Goal: Book appointment/travel/reservation

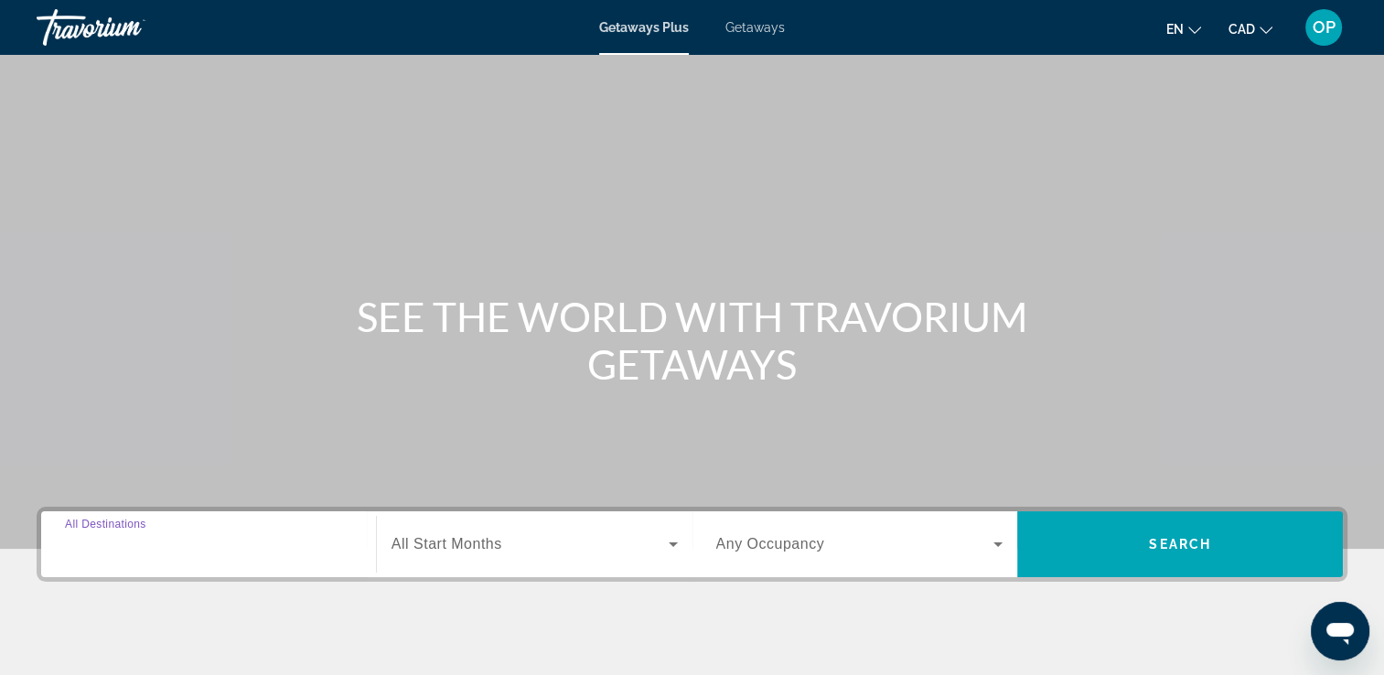
click at [149, 553] on div "Destination All Destinations" at bounding box center [208, 545] width 287 height 52
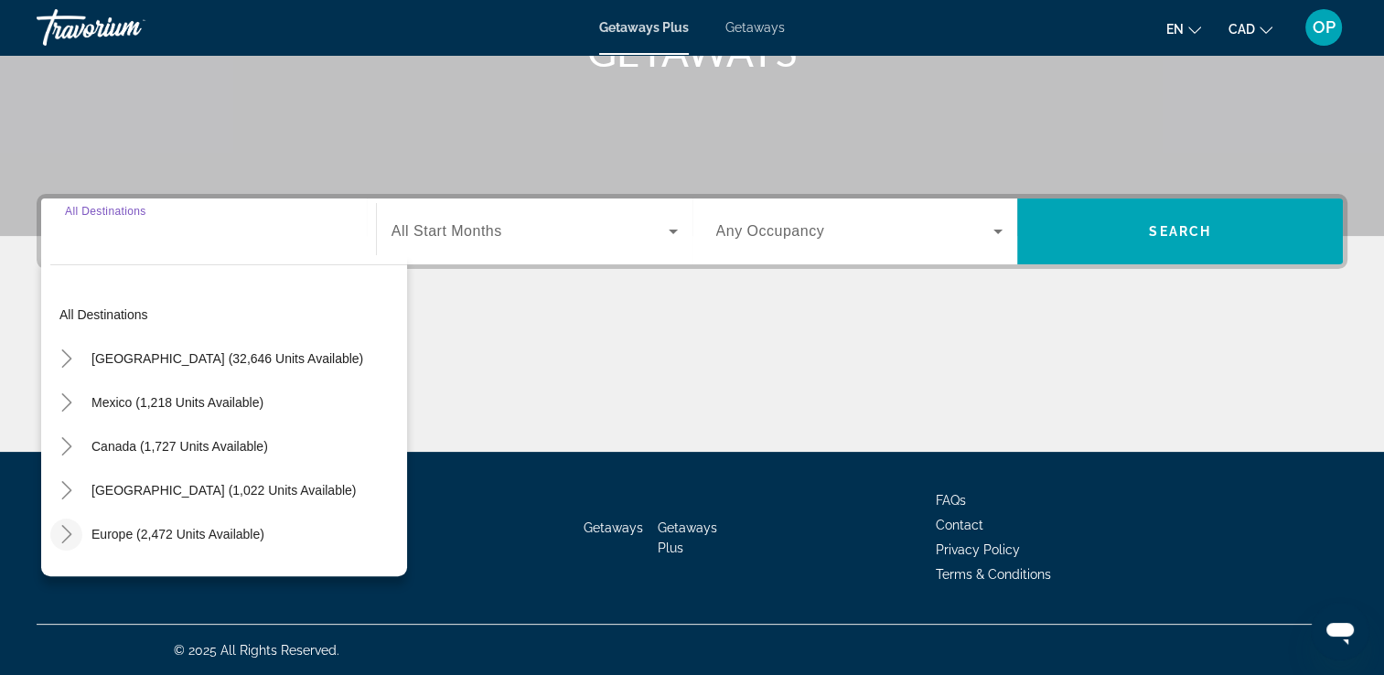
click at [59, 535] on icon "Toggle Europe (2,472 units available)" at bounding box center [67, 534] width 18 height 18
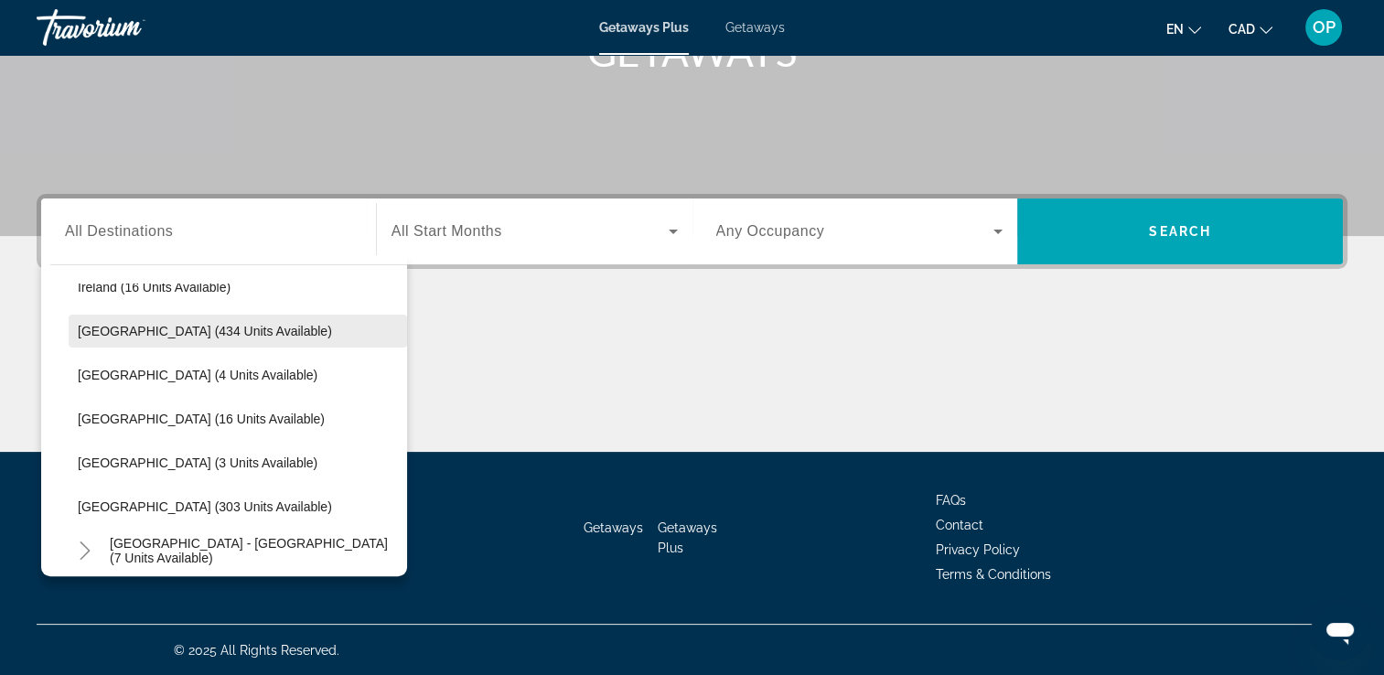
scroll to position [778, 0]
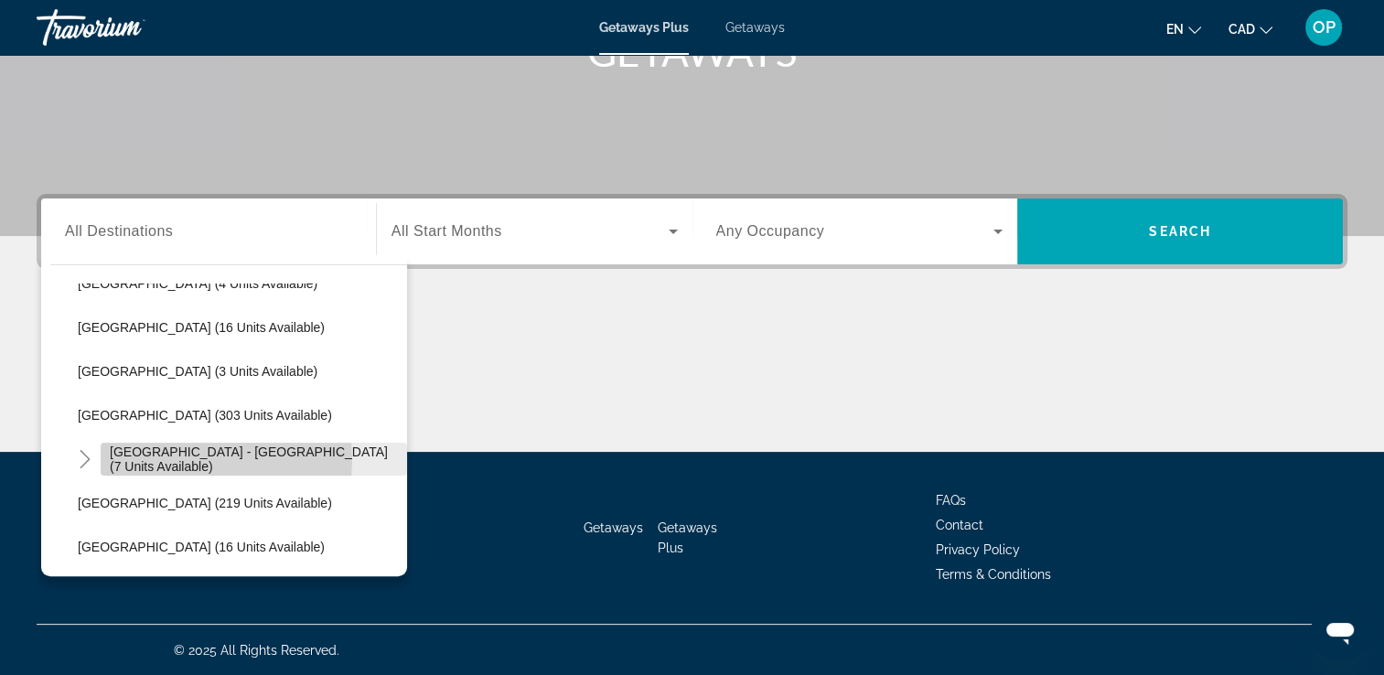
click at [182, 458] on span "[GEOGRAPHIC_DATA] - [GEOGRAPHIC_DATA] (7 units available)" at bounding box center [254, 459] width 288 height 29
type input "**********"
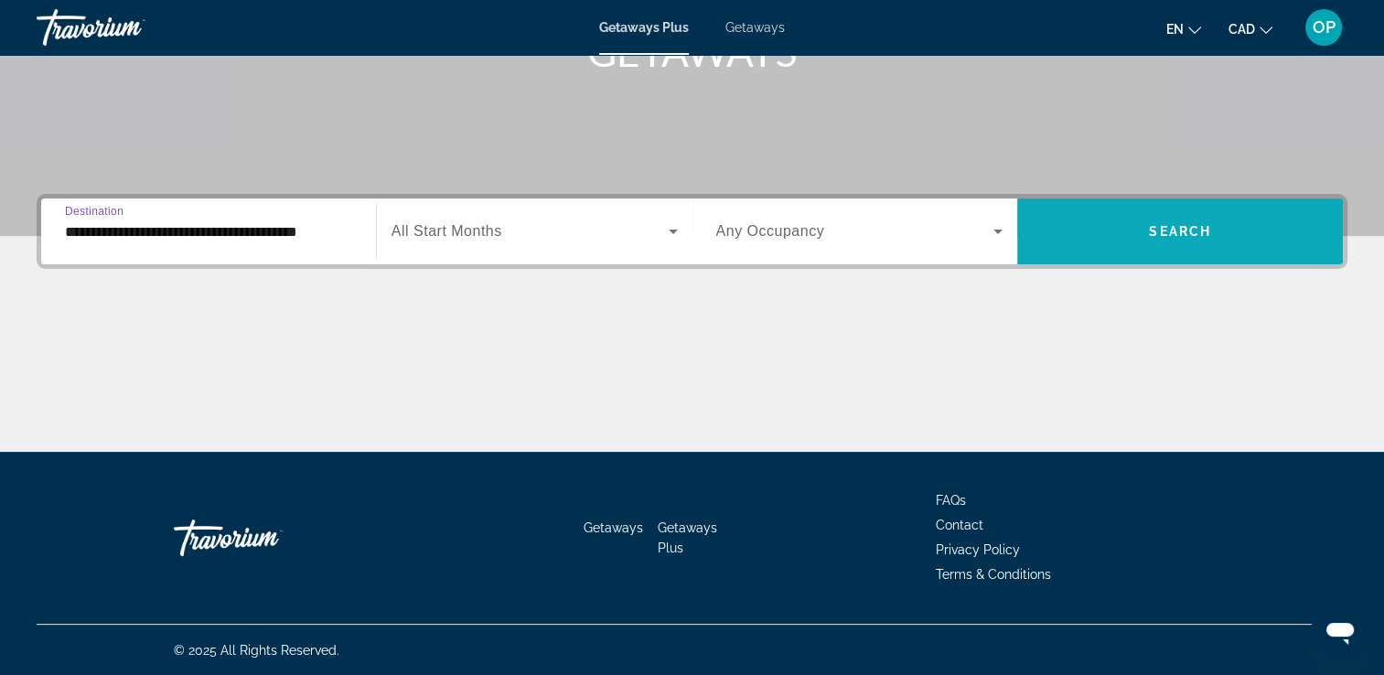
click at [1140, 240] on span "Search widget" at bounding box center [1180, 232] width 326 height 44
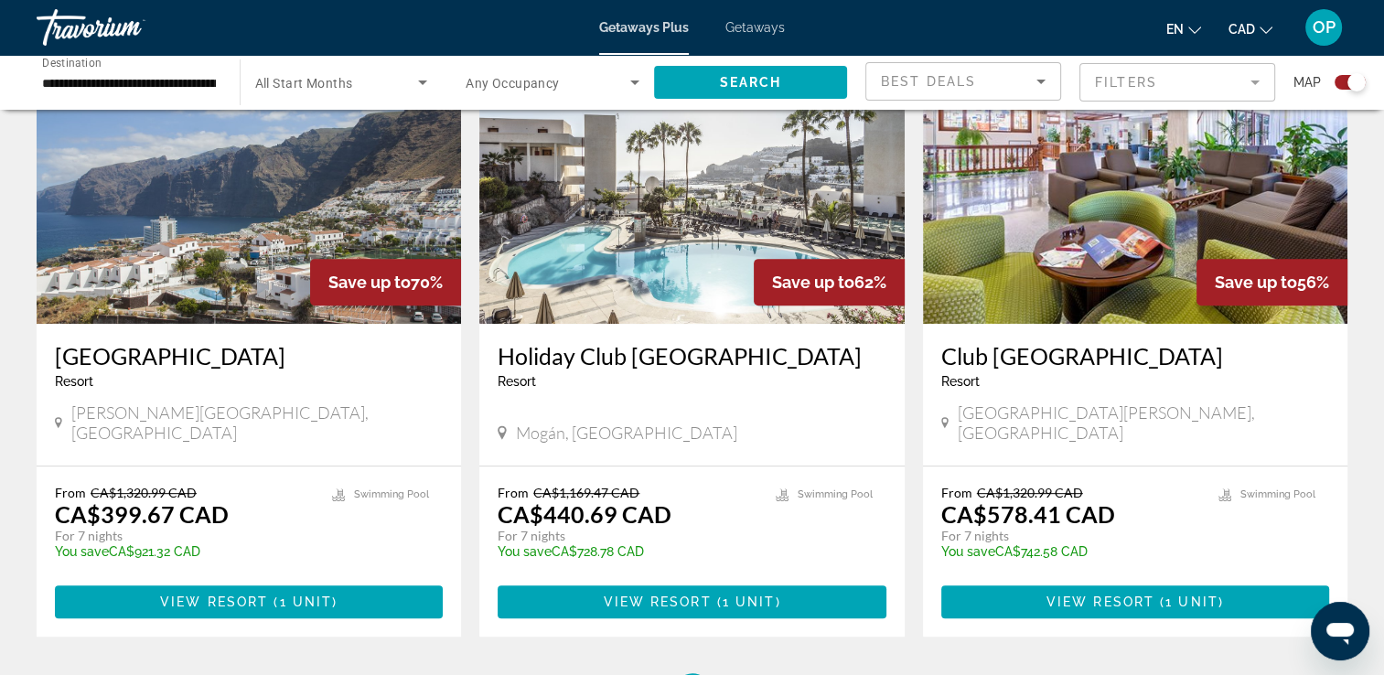
scroll to position [619, 0]
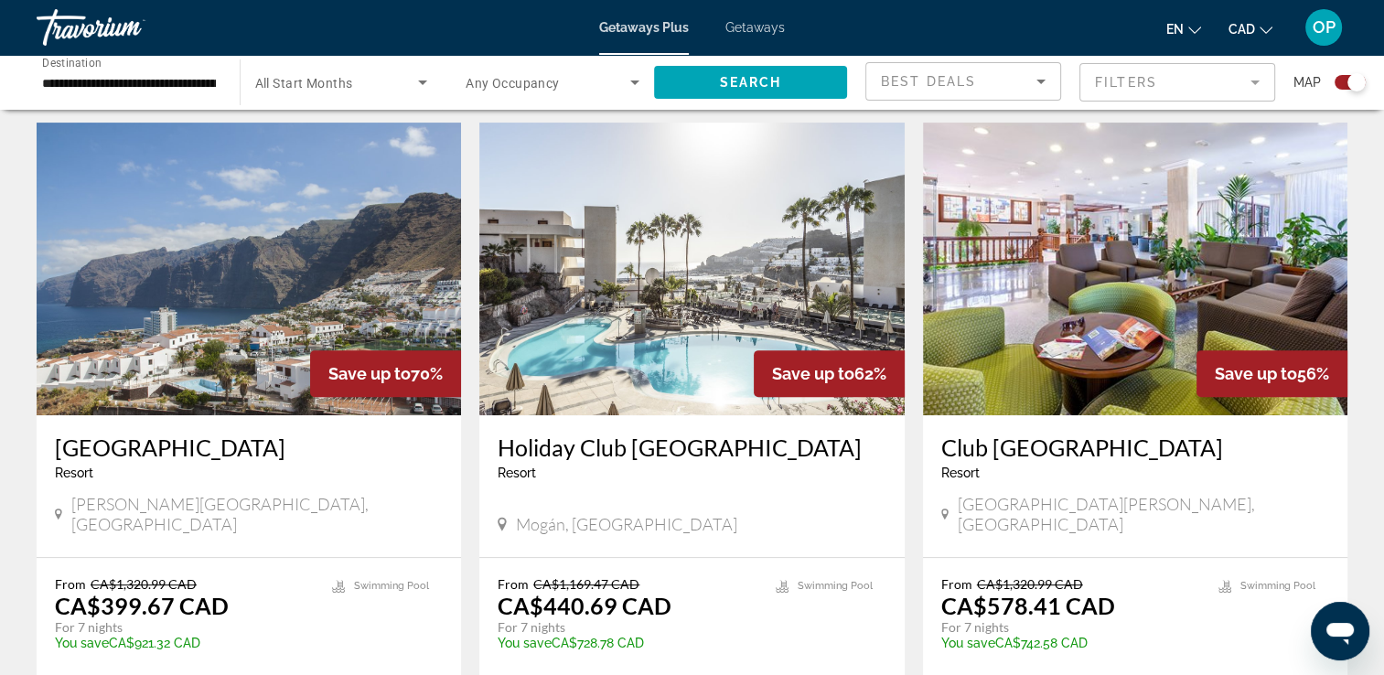
click at [765, 24] on span "Getaways" at bounding box center [755, 27] width 59 height 15
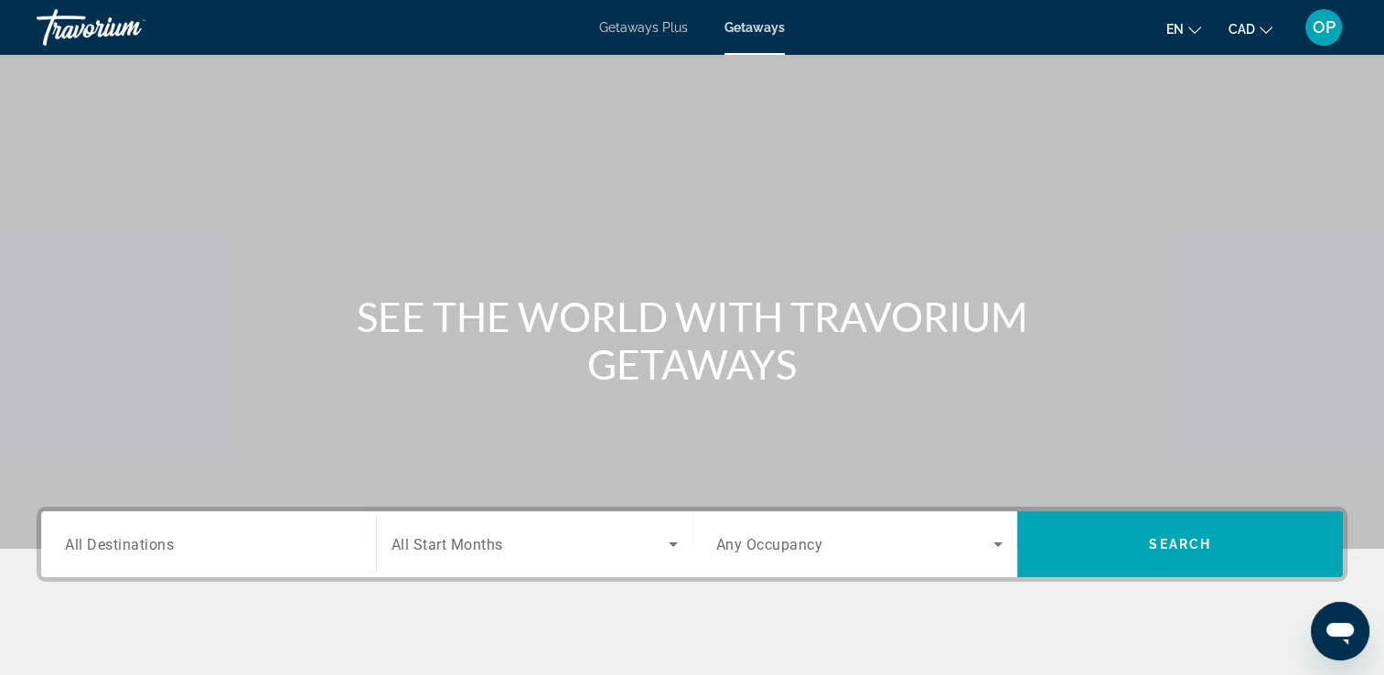
click at [79, 514] on div "Destination All Destinations" at bounding box center [208, 544] width 317 height 66
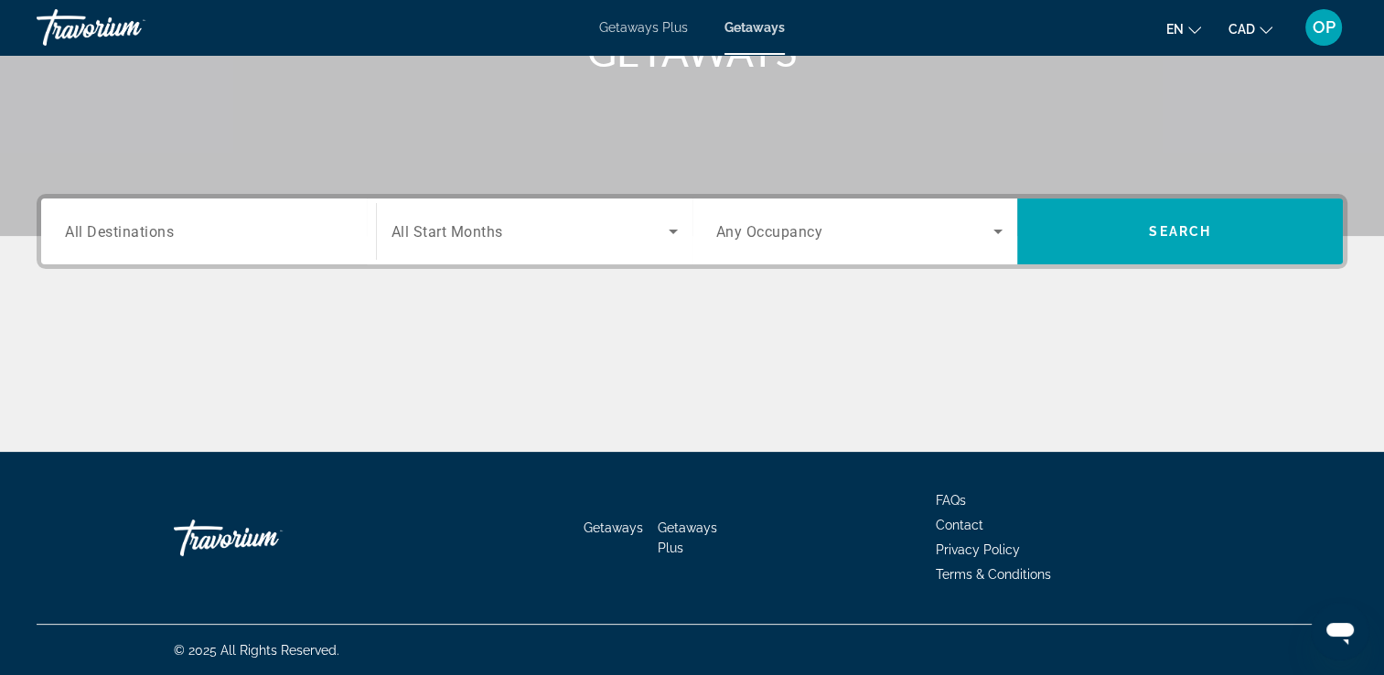
click at [129, 233] on span "All Destinations" at bounding box center [119, 230] width 109 height 17
click at [129, 233] on input "Destination All Destinations" at bounding box center [208, 232] width 287 height 22
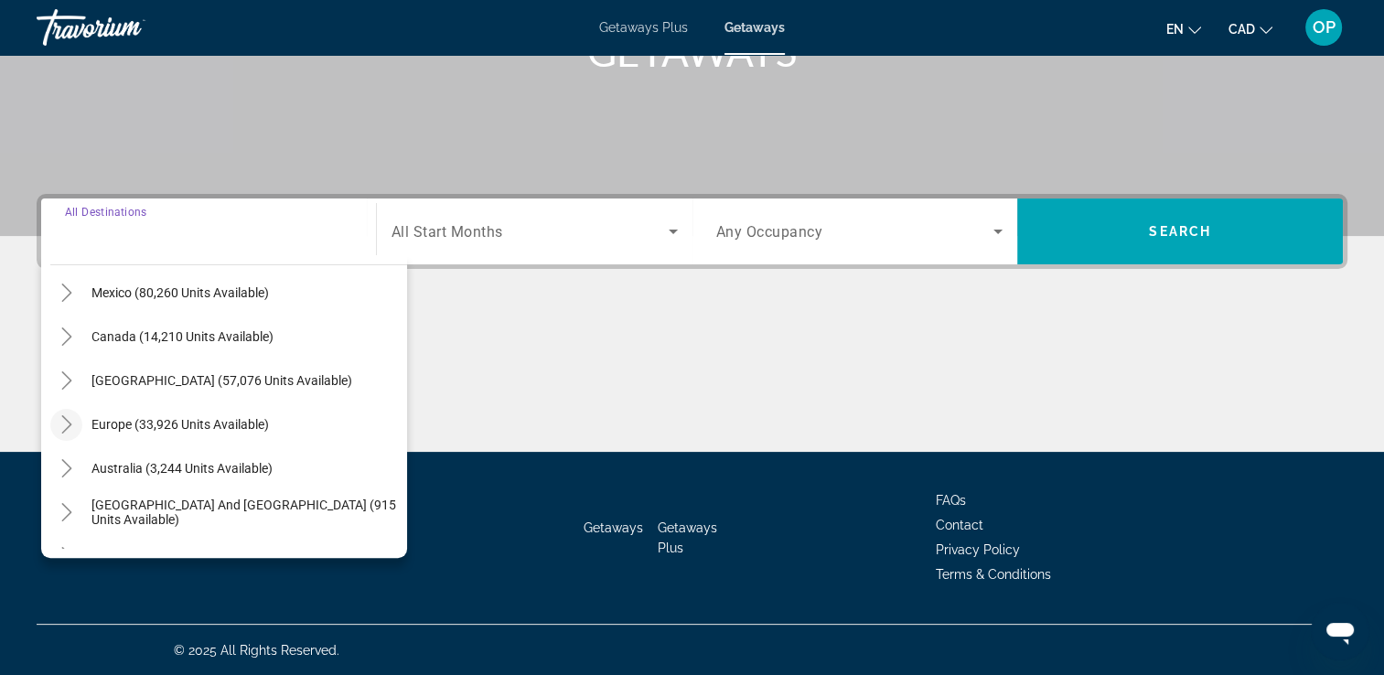
click at [63, 425] on icon "Toggle Europe (33,926 units available)" at bounding box center [67, 424] width 18 height 18
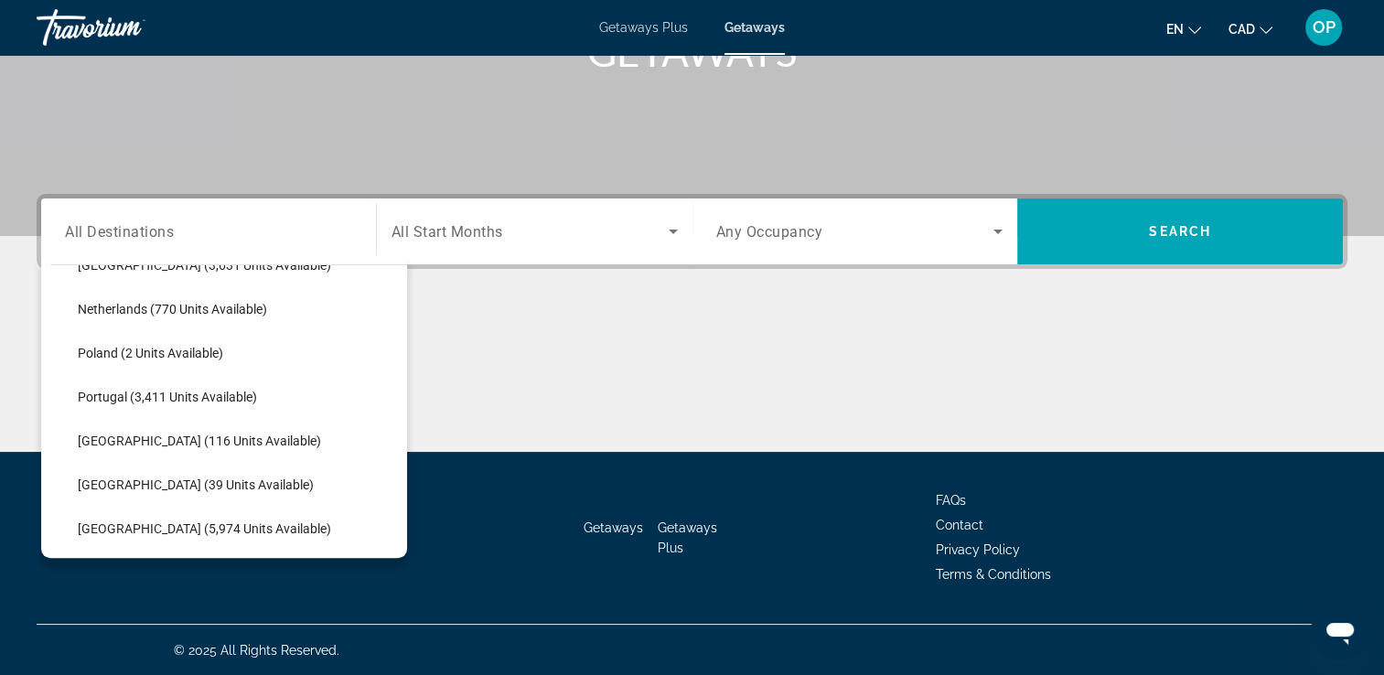
scroll to position [869, 0]
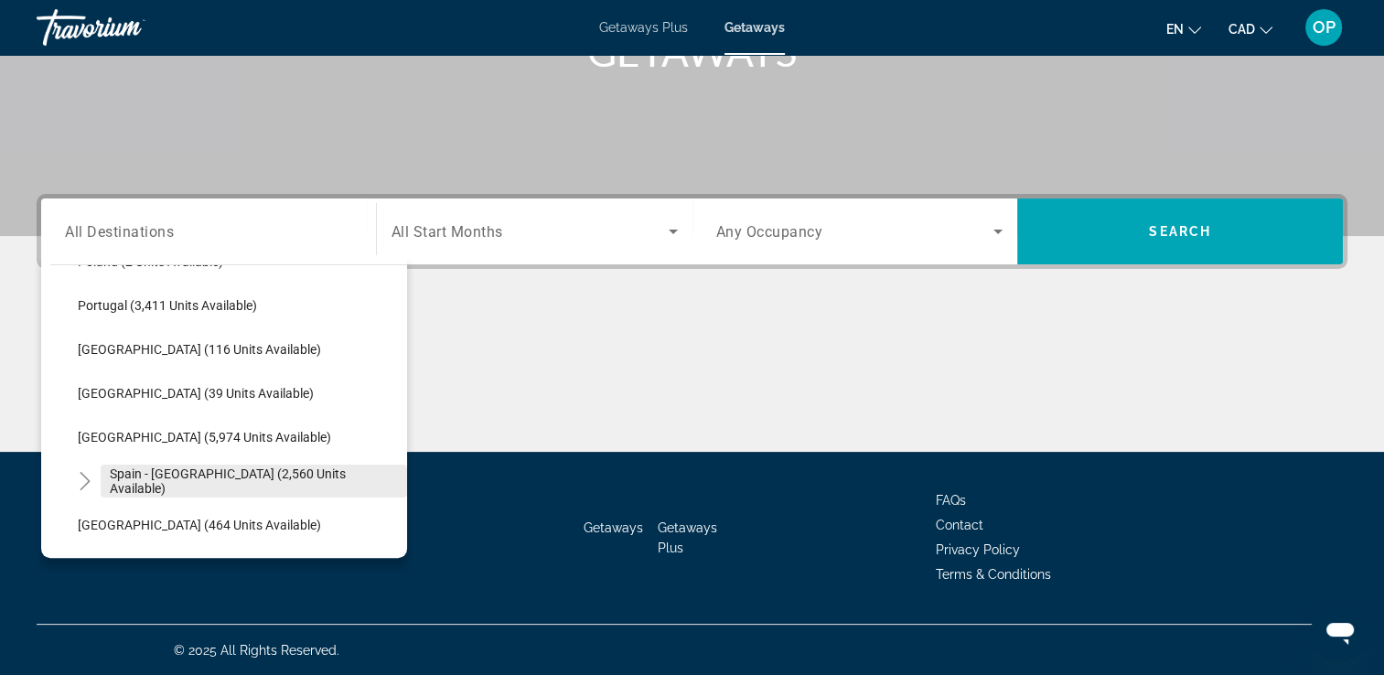
click at [165, 479] on span "Spain - [GEOGRAPHIC_DATA] (2,560 units available)" at bounding box center [254, 481] width 288 height 29
type input "**********"
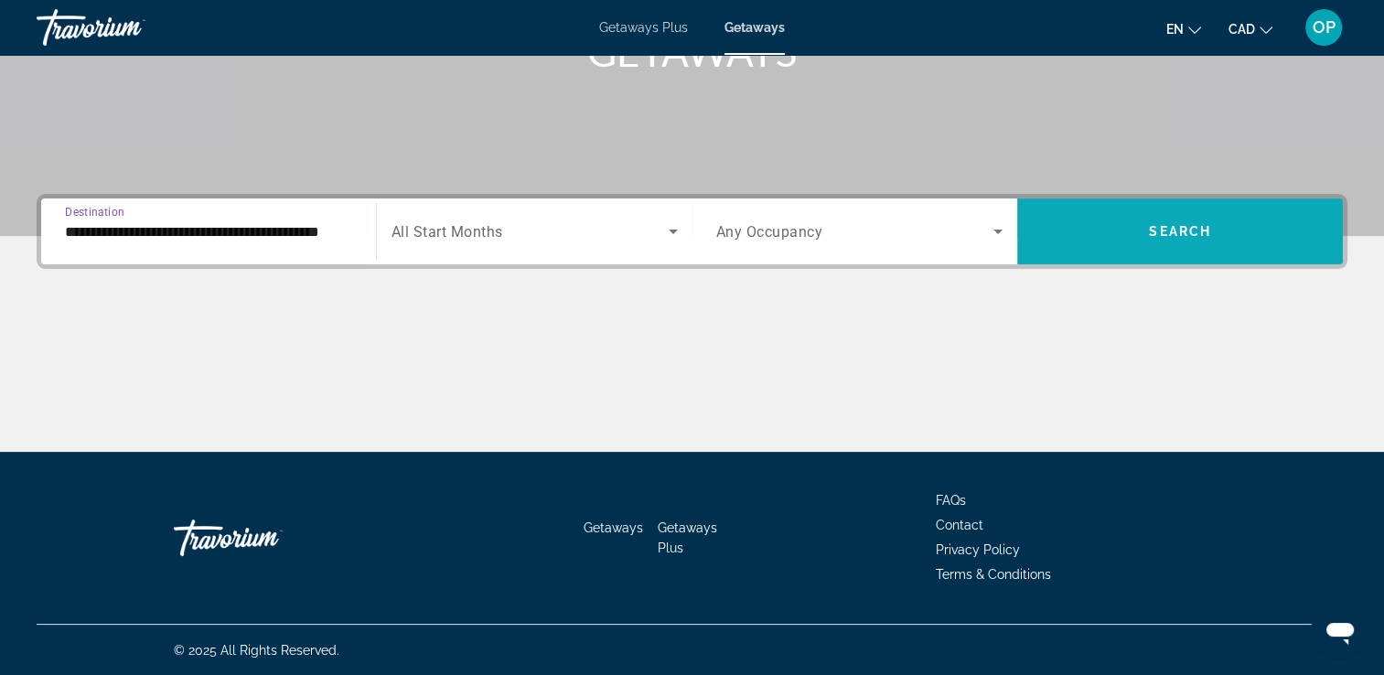
click at [1193, 227] on span "Search" at bounding box center [1180, 231] width 62 height 15
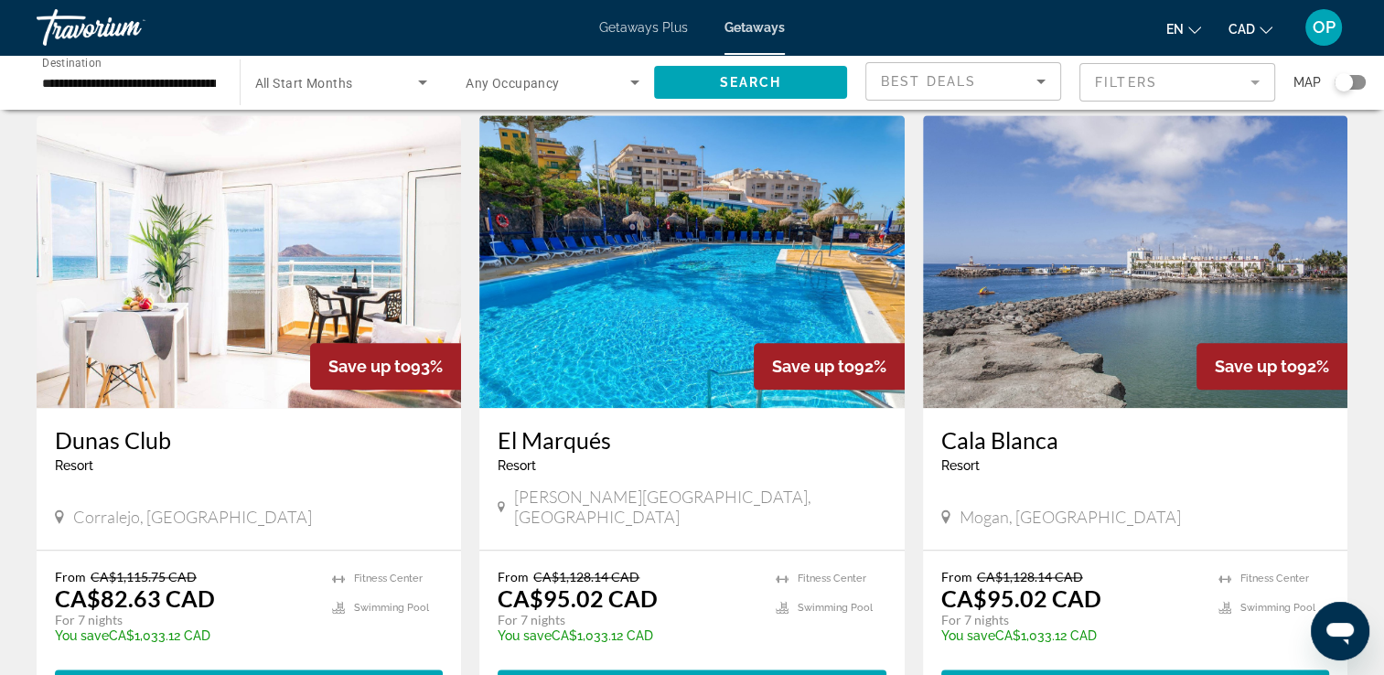
scroll to position [2105, 0]
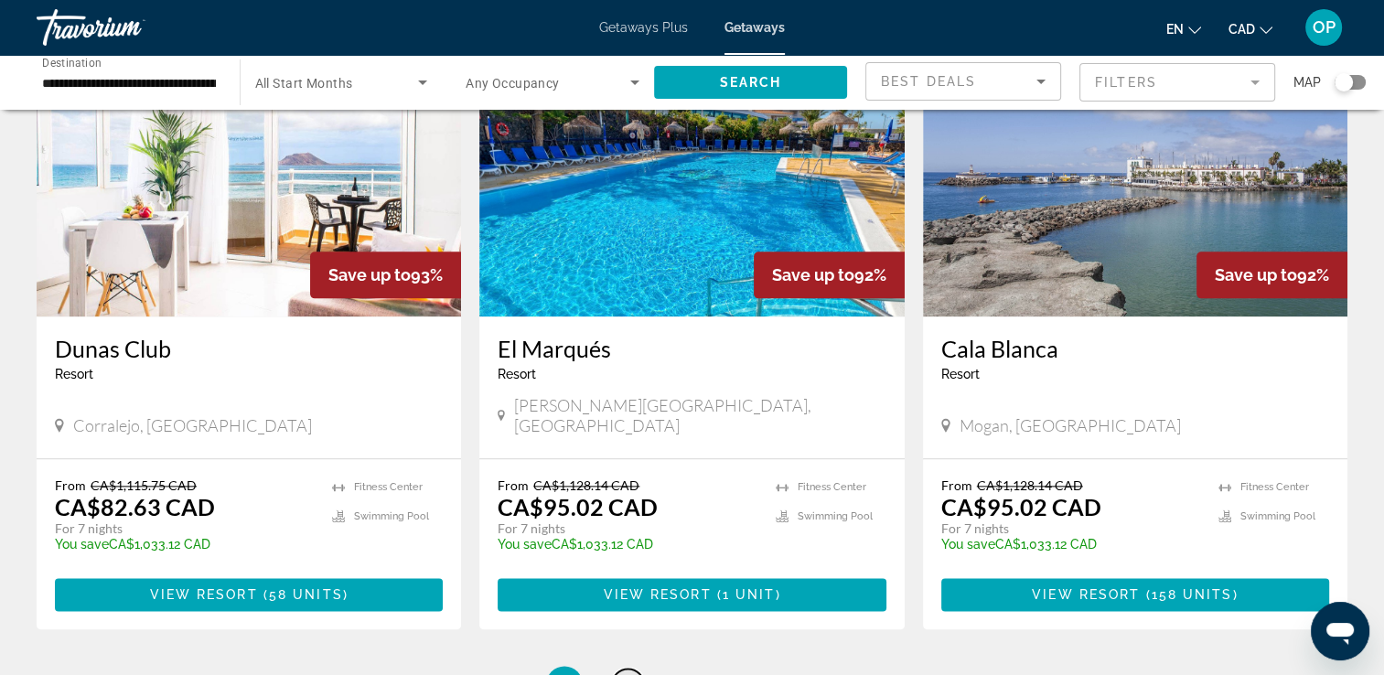
click at [630, 674] on span "2" at bounding box center [628, 684] width 9 height 20
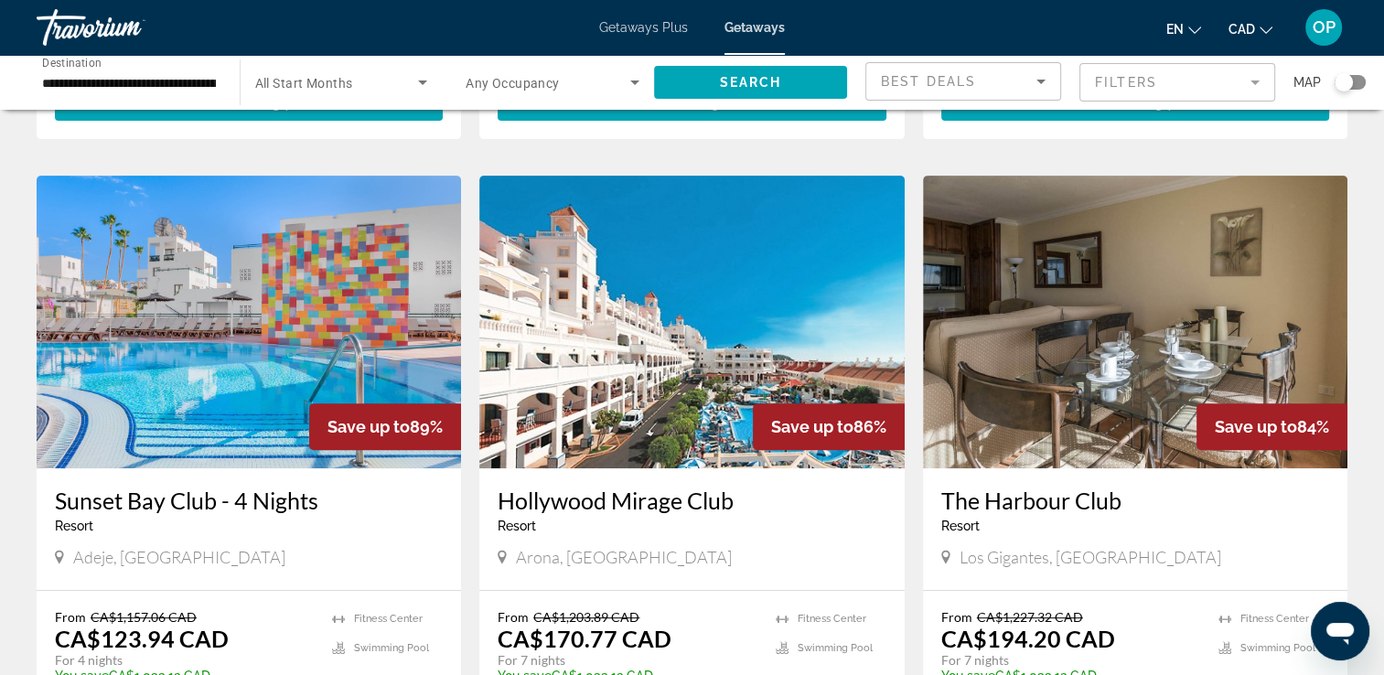
scroll to position [732, 0]
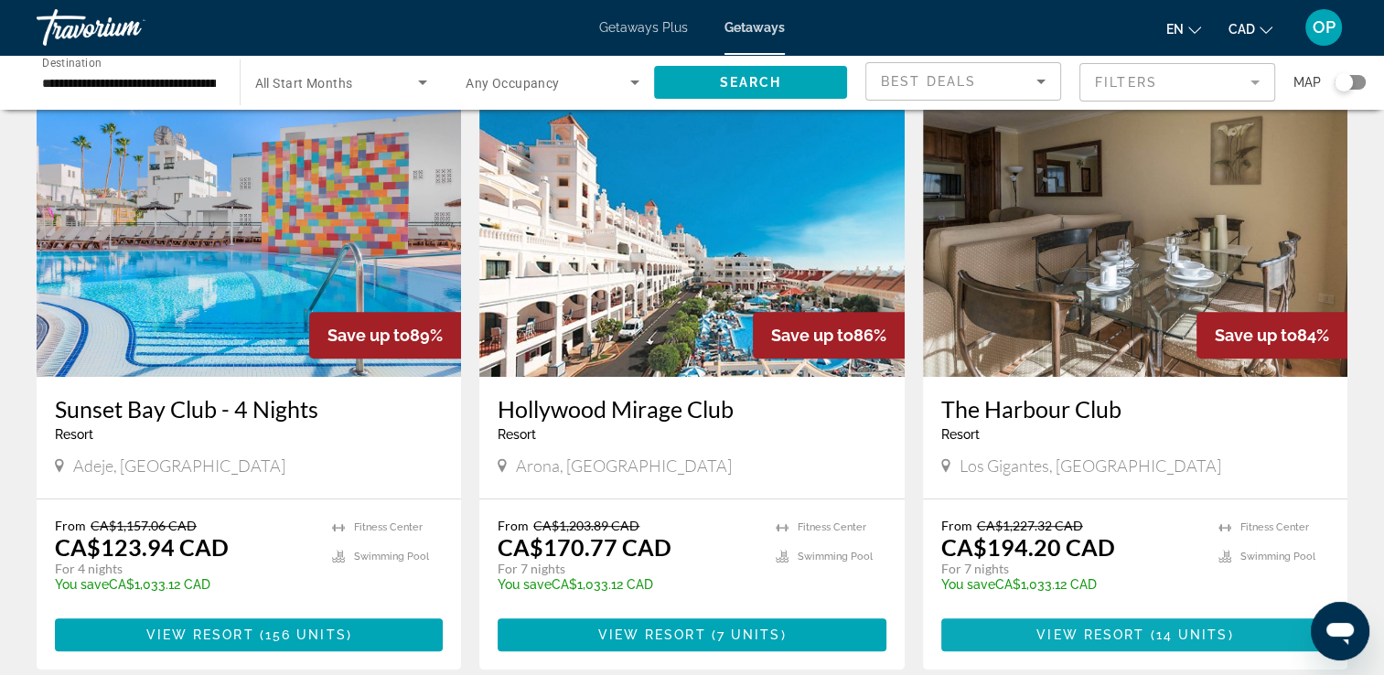
click at [1115, 628] on span "View Resort" at bounding box center [1091, 635] width 108 height 15
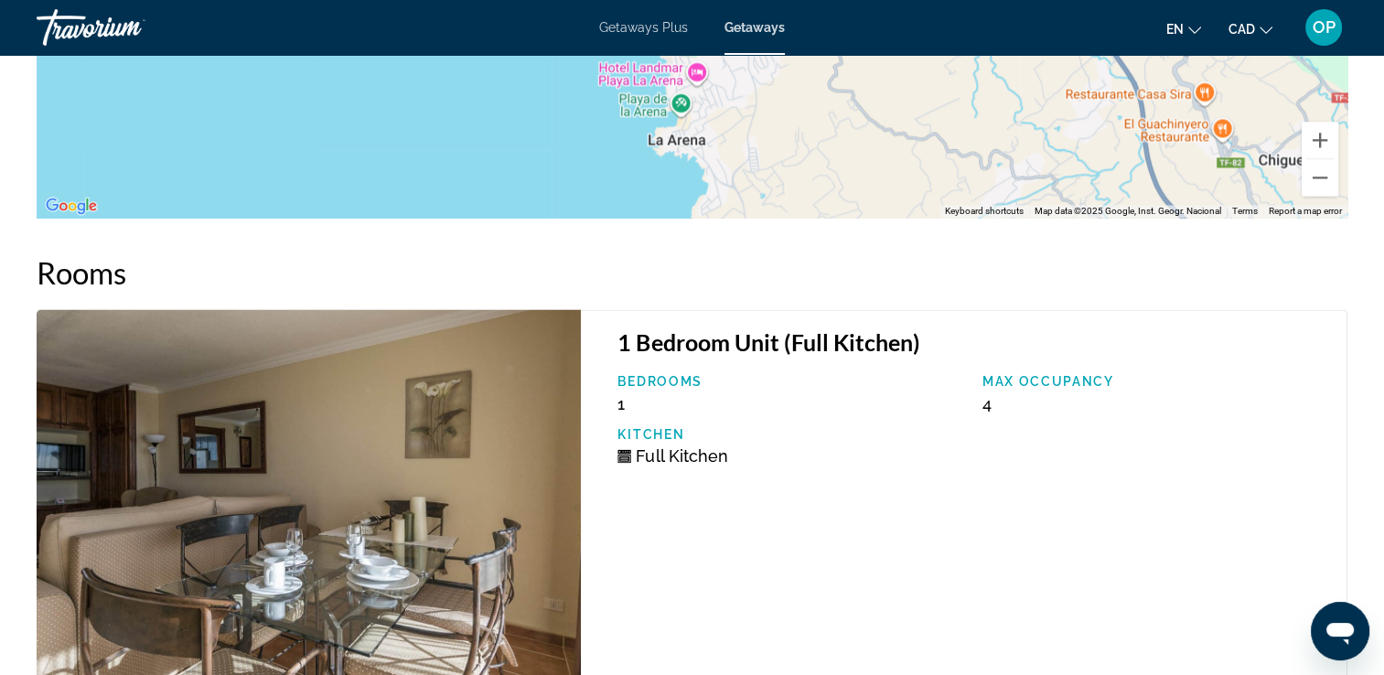
scroll to position [2745, 0]
